Goal: Task Accomplishment & Management: Complete application form

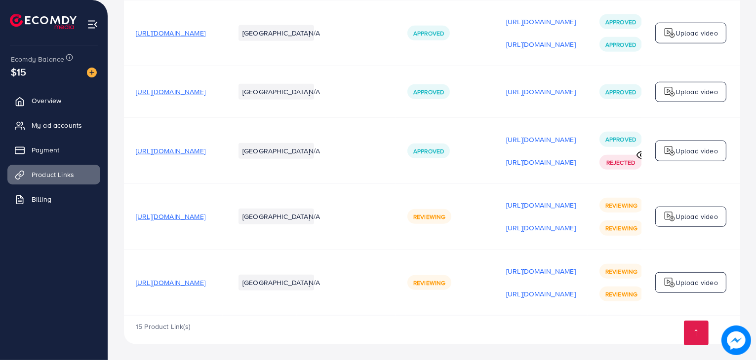
scroll to position [0, 166]
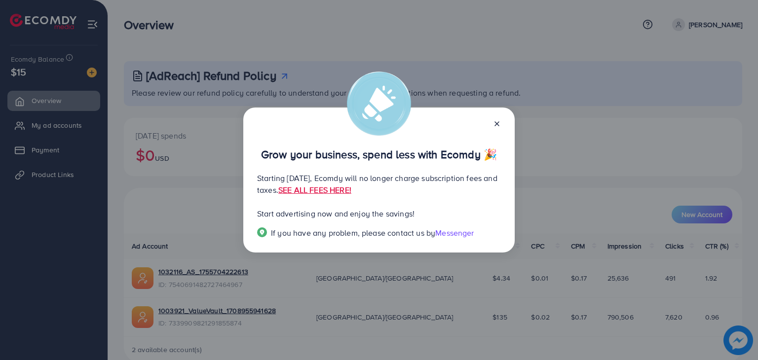
click at [493, 127] on icon at bounding box center [497, 124] width 8 height 8
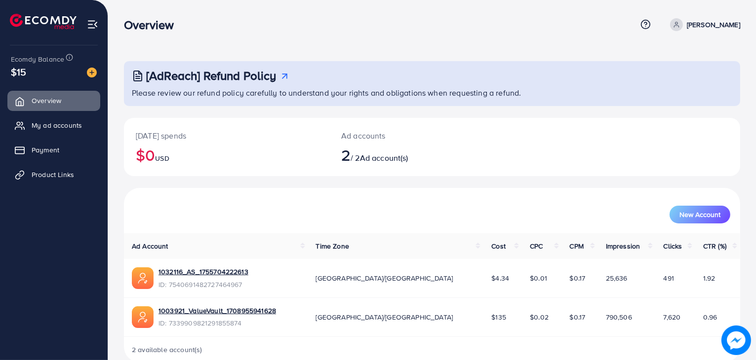
scroll to position [18, 0]
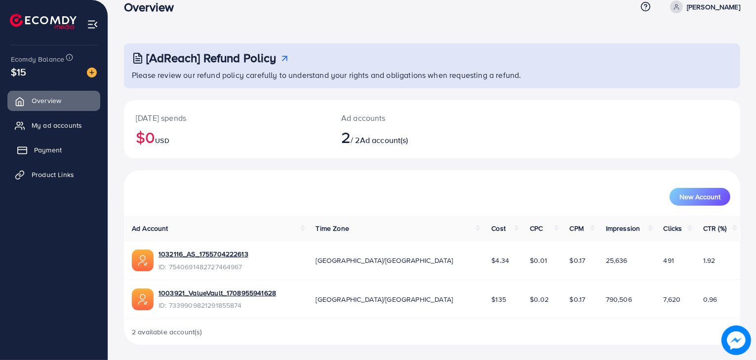
click at [53, 157] on link "Payment" at bounding box center [53, 150] width 93 height 20
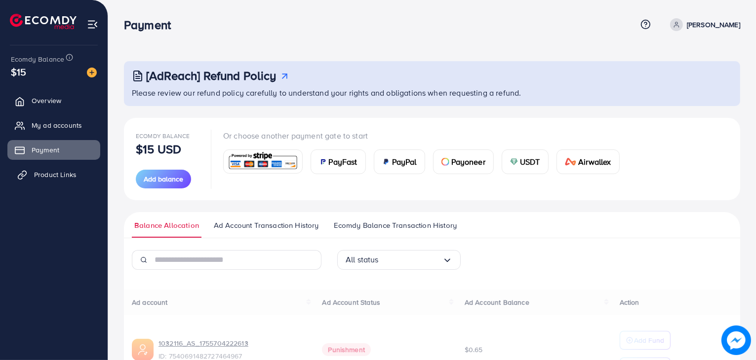
click at [53, 168] on link "Product Links" at bounding box center [53, 175] width 93 height 20
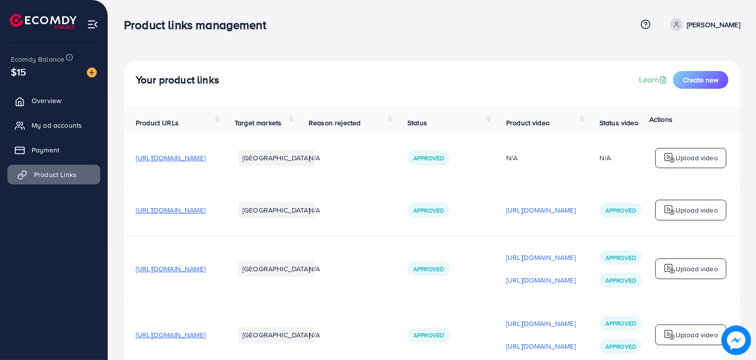
click at [53, 178] on span "Product Links" at bounding box center [55, 175] width 42 height 10
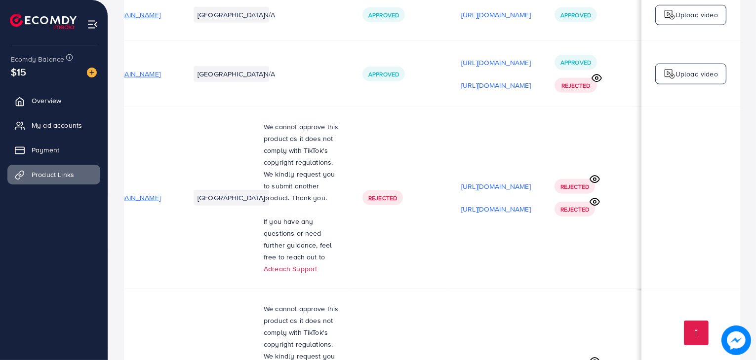
scroll to position [886, 0]
click at [368, 201] on span "Rejected" at bounding box center [382, 198] width 29 height 8
click at [592, 179] on icon at bounding box center [594, 180] width 10 height 10
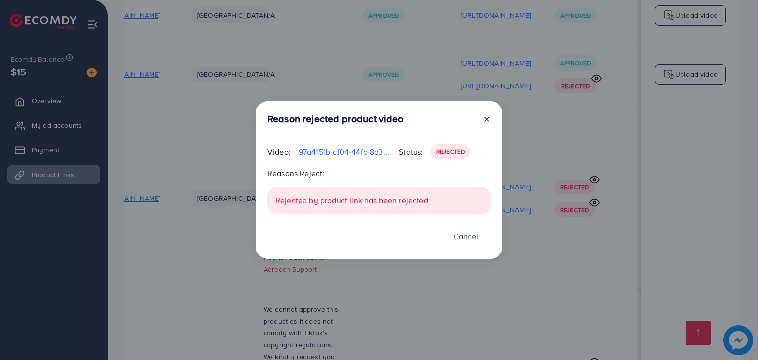
click at [488, 118] on icon at bounding box center [487, 119] width 8 height 8
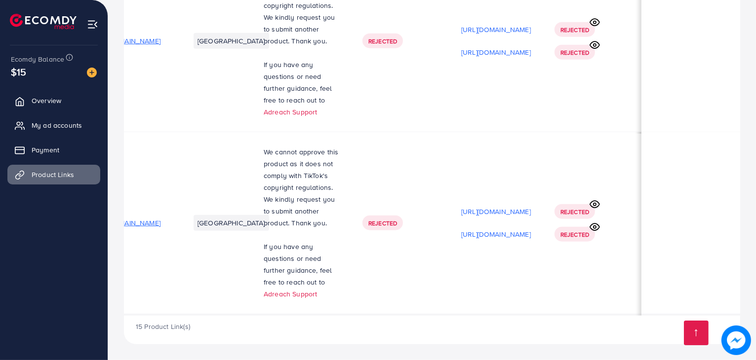
scroll to position [1, 104]
click at [387, 216] on div "Rejected" at bounding box center [382, 223] width 40 height 15
click at [589, 199] on icon at bounding box center [594, 204] width 10 height 10
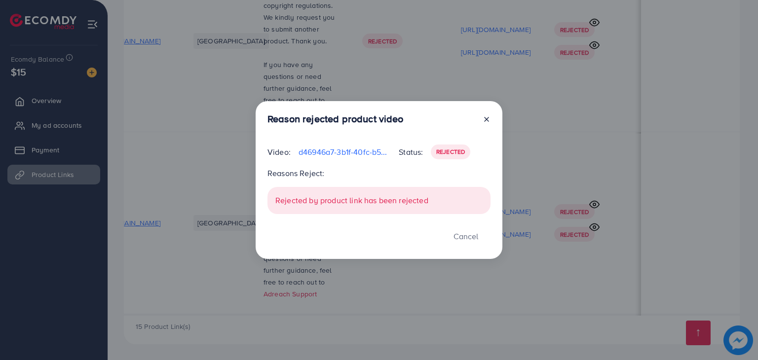
click at [486, 122] on icon at bounding box center [487, 119] width 8 height 8
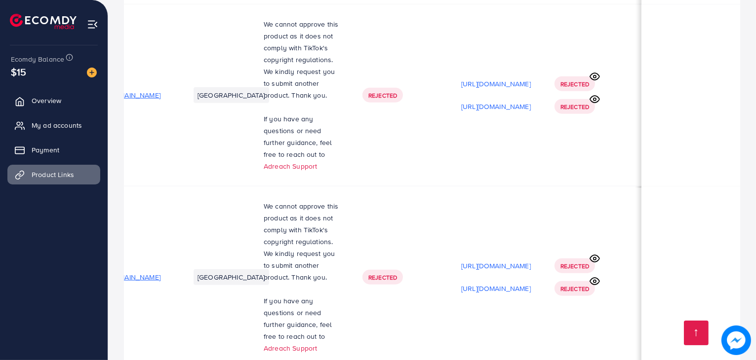
scroll to position [989, 0]
click at [296, 201] on td "We cannot approve this product as it does not comply with TikTok's copyright re…" at bounding box center [301, 278] width 99 height 182
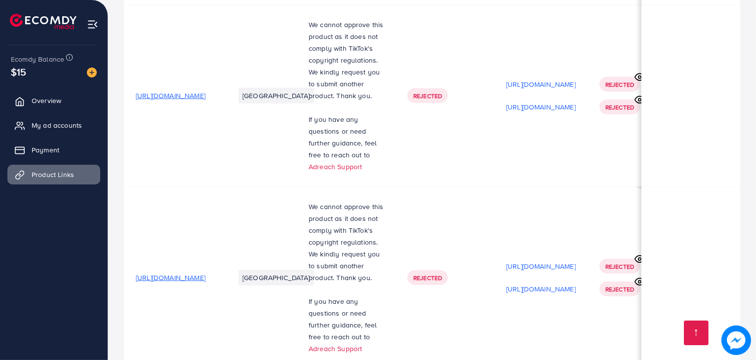
scroll to position [1, 0]
click at [205, 97] on span "[URL][DOMAIN_NAME]" at bounding box center [171, 94] width 70 height 10
click at [205, 277] on span "[URL][DOMAIN_NAME]" at bounding box center [171, 276] width 70 height 10
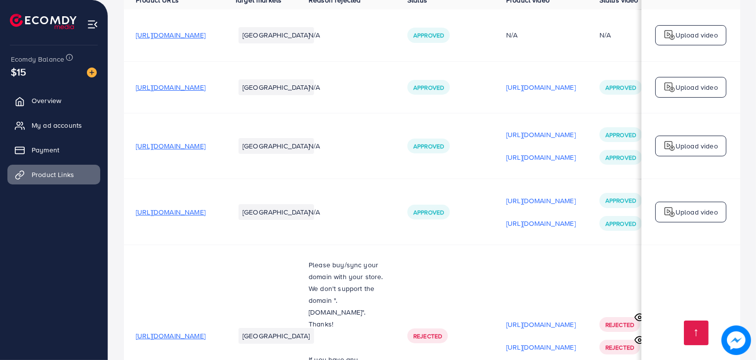
scroll to position [0, 0]
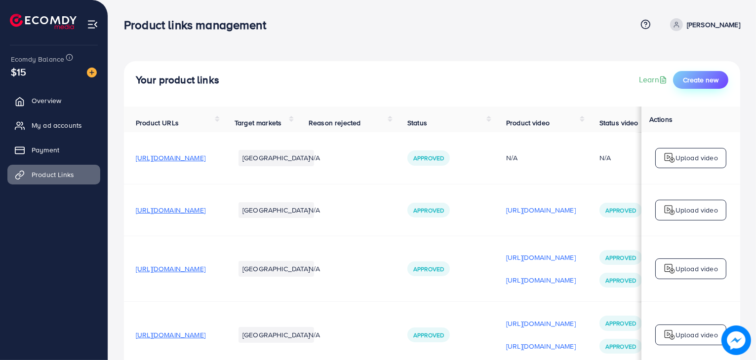
click at [689, 80] on span "Create new" at bounding box center [701, 80] width 36 height 10
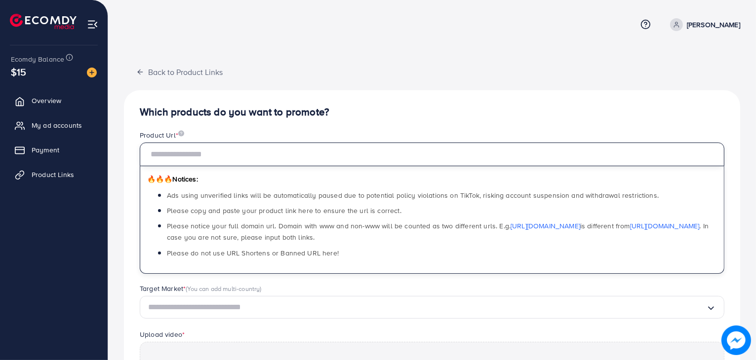
click at [460, 155] on input "text" at bounding box center [432, 155] width 584 height 24
paste input "**********"
type input "**********"
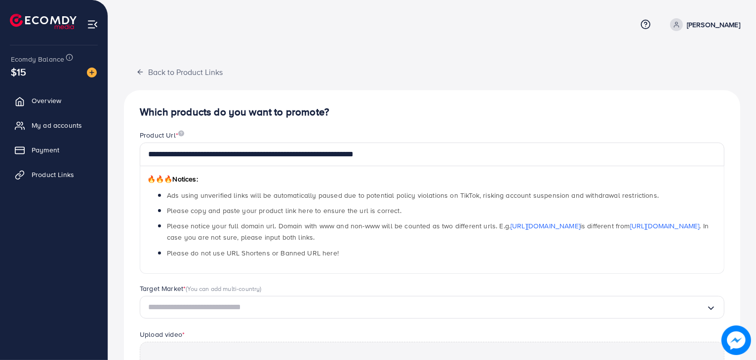
click at [441, 270] on div "🔥🔥🔥 Notices: Ads using unverified links will be automatically paused due to pot…" at bounding box center [432, 220] width 584 height 108
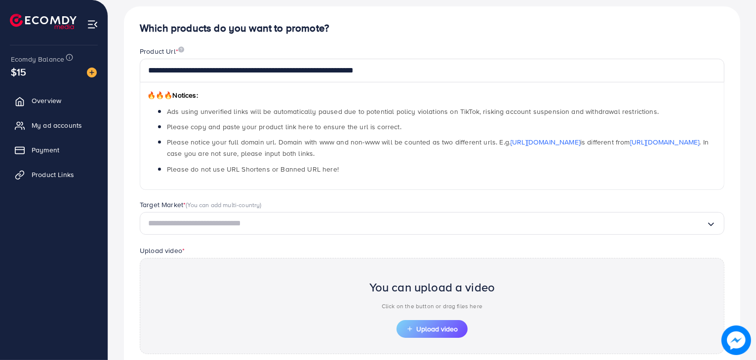
scroll to position [85, 0]
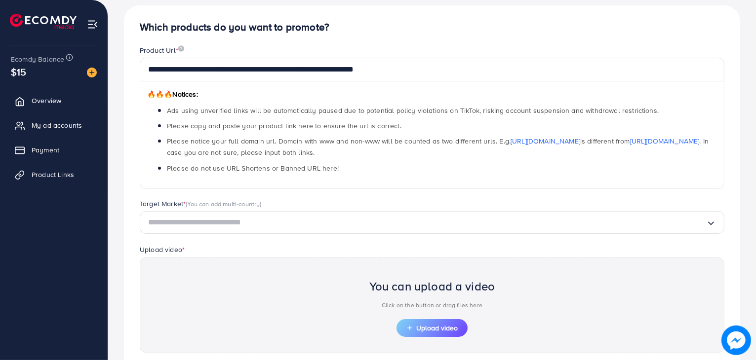
click at [447, 236] on div "Target Market * (You can add multi-country) Loading..." at bounding box center [432, 221] width 600 height 45
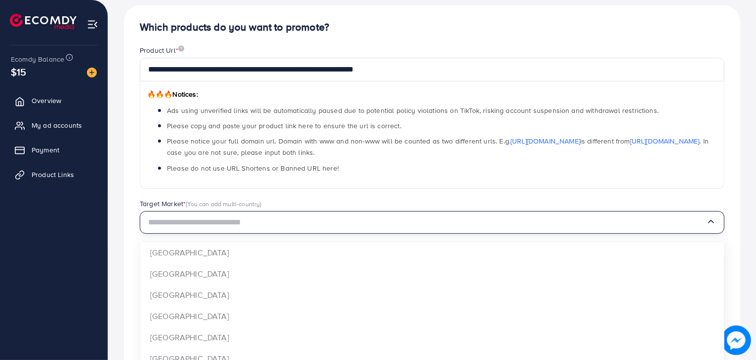
click at [452, 232] on div "Loading..." at bounding box center [432, 222] width 584 height 23
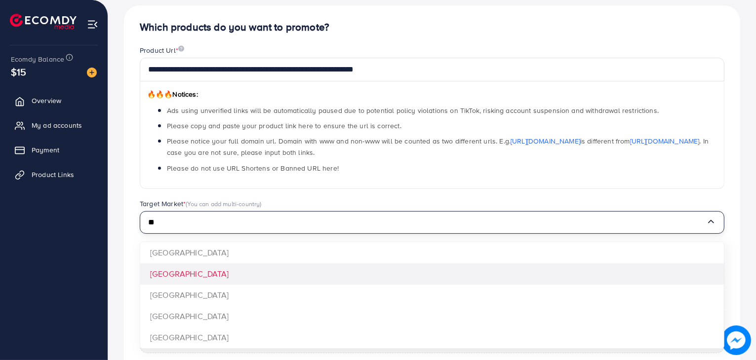
type input "**"
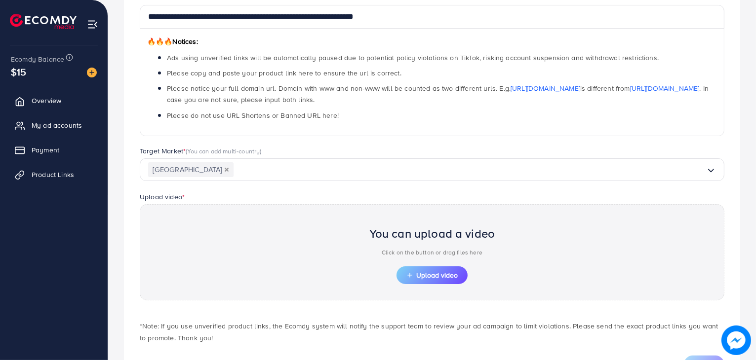
scroll to position [138, 0]
click at [439, 272] on span "Upload video" at bounding box center [431, 274] width 51 height 7
click at [424, 284] on div "You can upload a video Click on the button or drag files here Upload video" at bounding box center [432, 252] width 584 height 96
click at [423, 279] on button "Upload video" at bounding box center [431, 275] width 71 height 18
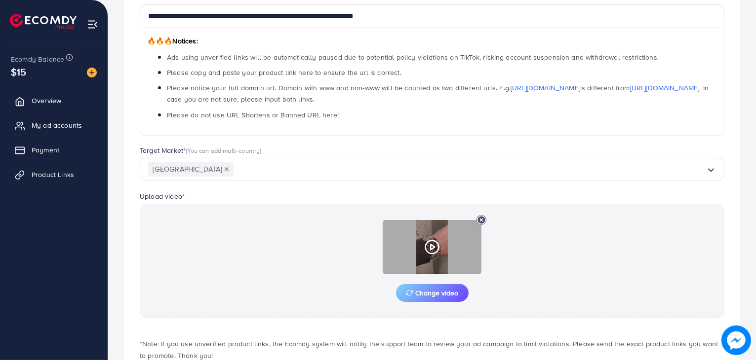
click at [428, 244] on icon at bounding box center [432, 247] width 16 height 16
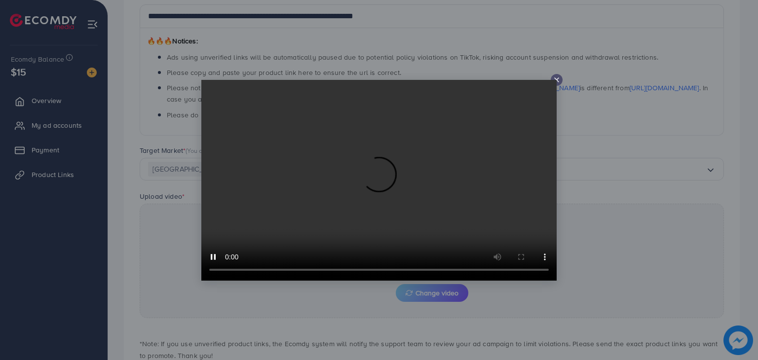
click at [556, 80] on video at bounding box center [378, 180] width 355 height 201
click at [558, 84] on div at bounding box center [557, 80] width 12 height 12
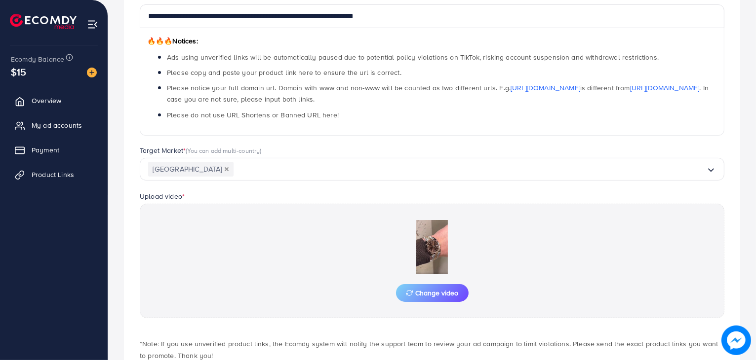
scroll to position [200, 0]
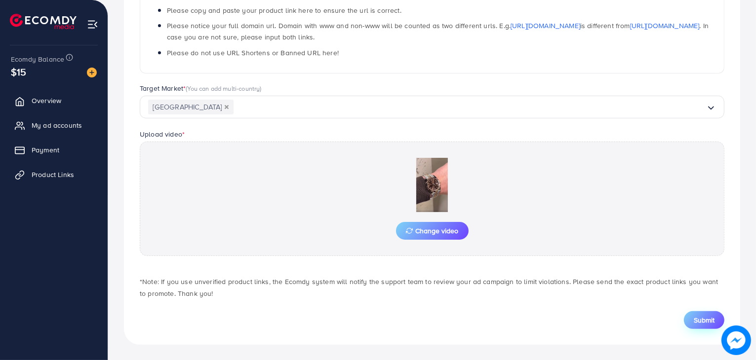
click at [689, 316] on button "Submit" at bounding box center [704, 320] width 40 height 18
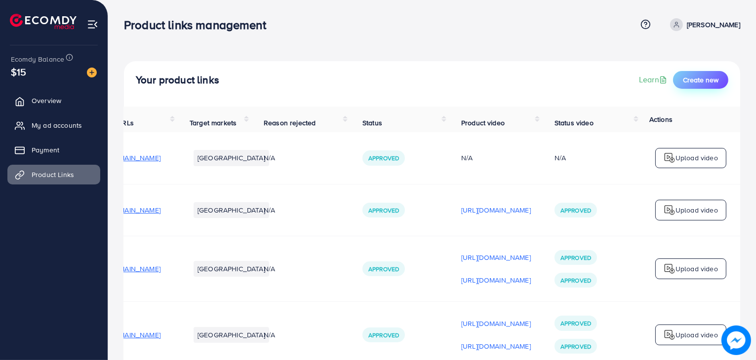
click at [700, 77] on span "Create new" at bounding box center [701, 80] width 36 height 10
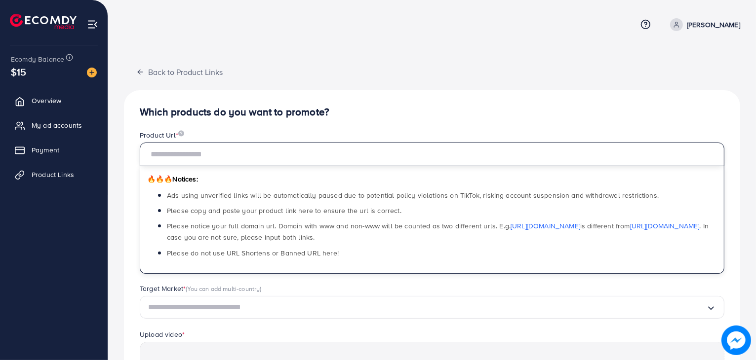
click at [275, 153] on input "text" at bounding box center [432, 155] width 584 height 24
paste input "**********"
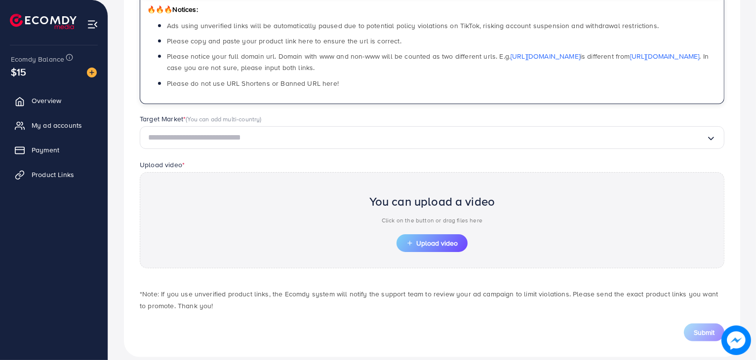
scroll to position [172, 0]
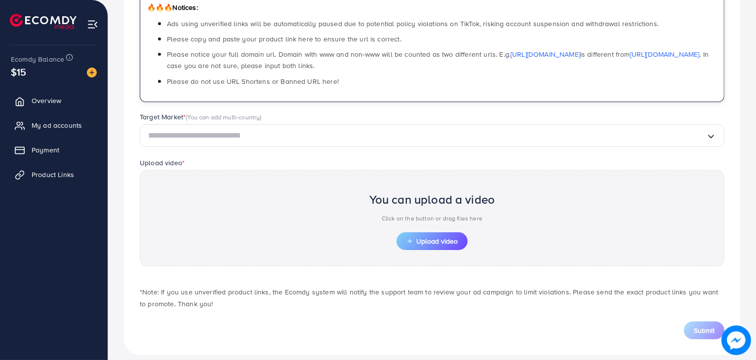
type input "**********"
click at [365, 121] on div "Target Market * (You can add multi-country)" at bounding box center [432, 118] width 584 height 12
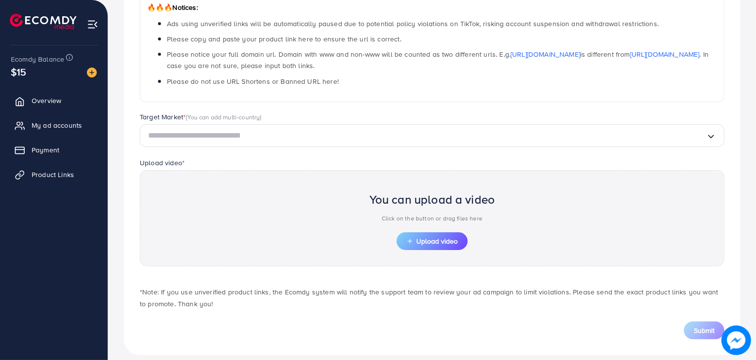
drag, startPoint x: 365, startPoint y: 121, endPoint x: 361, endPoint y: 137, distance: 16.4
click at [361, 137] on div "Target Market * (You can add multi-country) Loading..." at bounding box center [432, 130] width 584 height 36
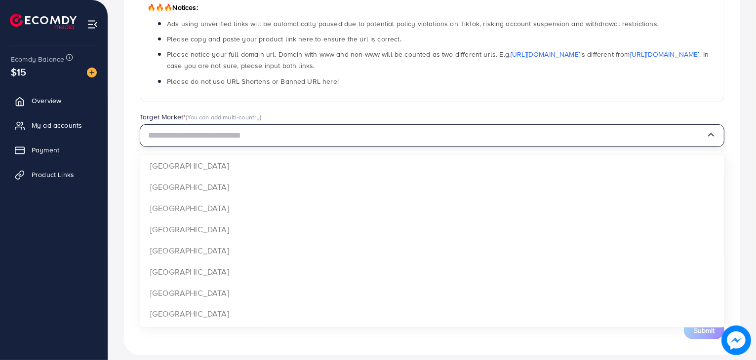
click at [361, 137] on input "Search for option" at bounding box center [427, 135] width 558 height 15
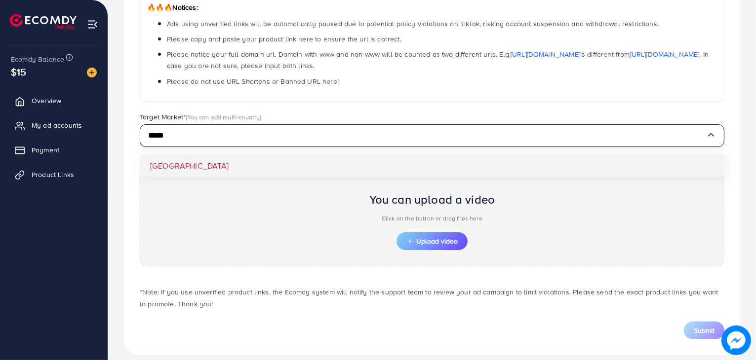
type input "*****"
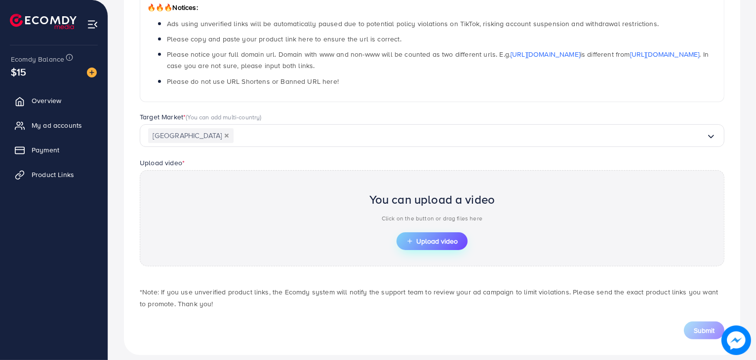
click at [426, 239] on span "Upload video" at bounding box center [431, 241] width 51 height 7
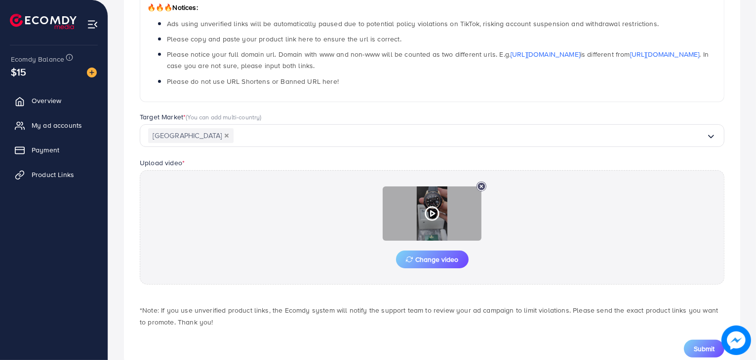
click at [434, 220] on icon at bounding box center [432, 214] width 16 height 16
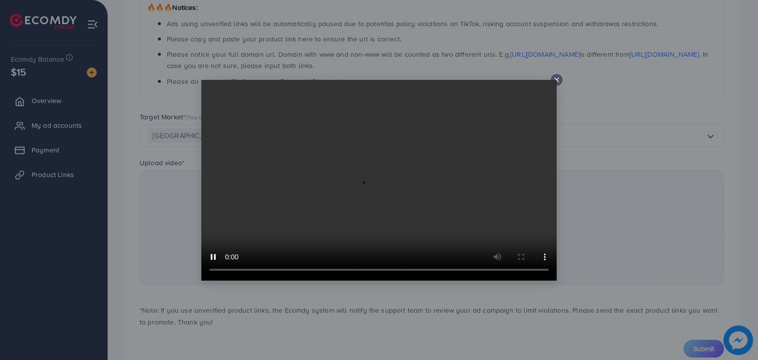
click at [559, 82] on icon at bounding box center [557, 80] width 8 height 8
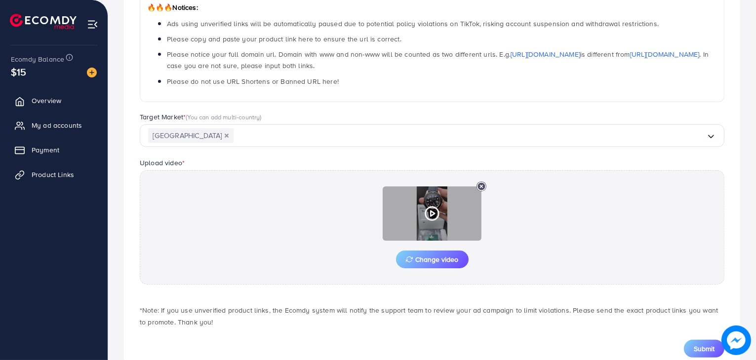
click at [482, 183] on icon at bounding box center [481, 187] width 10 height 10
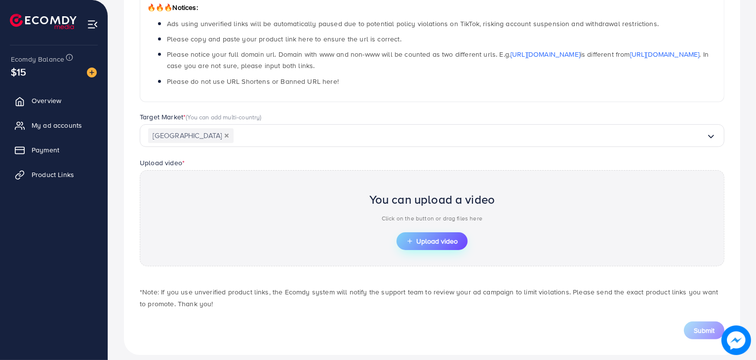
click at [438, 238] on span "Upload video" at bounding box center [431, 241] width 51 height 7
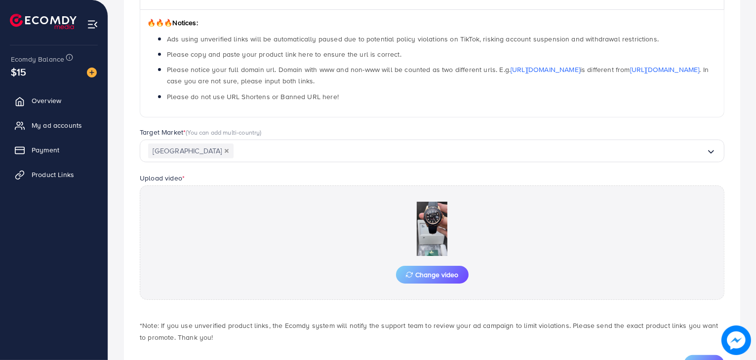
scroll to position [160, 0]
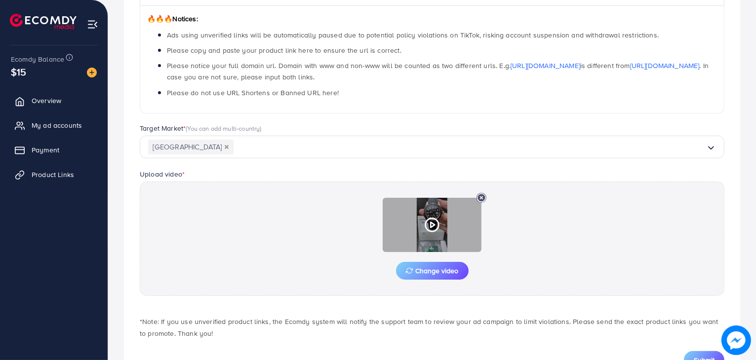
click at [430, 227] on polygon at bounding box center [432, 225] width 4 height 5
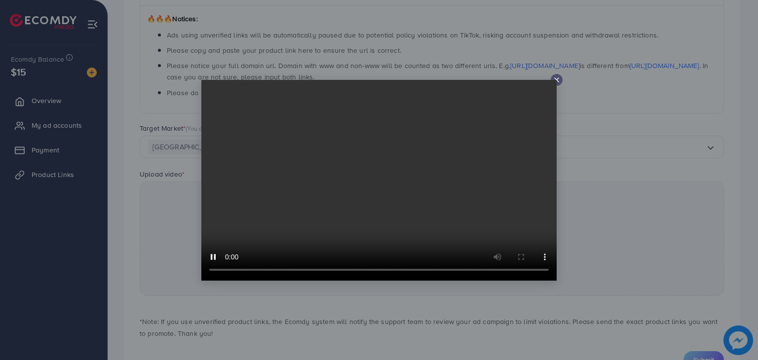
click at [556, 78] on icon at bounding box center [557, 80] width 8 height 8
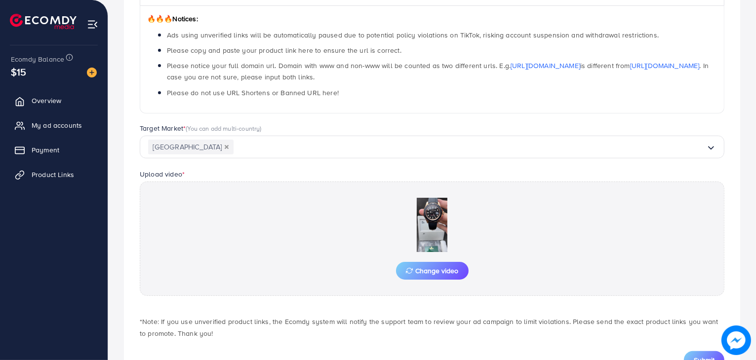
scroll to position [200, 0]
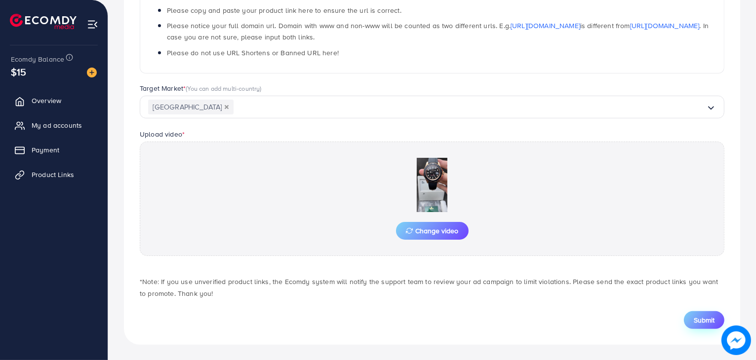
click at [701, 319] on span "Submit" at bounding box center [703, 320] width 21 height 10
